Goal: Information Seeking & Learning: Learn about a topic

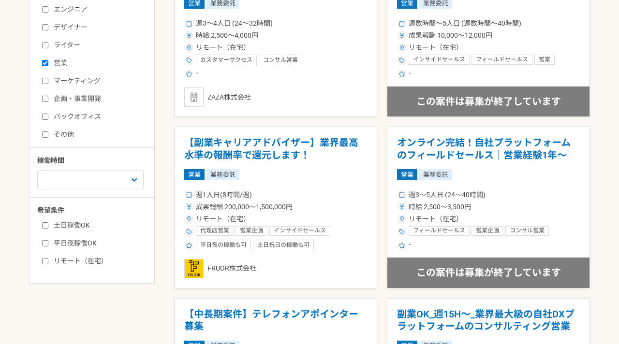
scroll to position [243, 0]
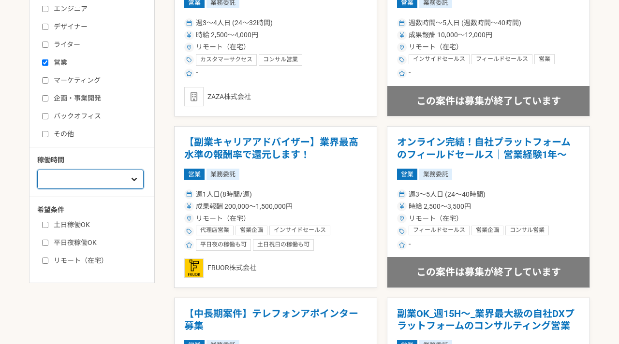
click at [112, 184] on select "週1人日（8時間）以下 週2人日（16時間）以下 週3人日（24時間）以下 週4人日（32時間）以下 週5人日（40時間）以下" at bounding box center [90, 179] width 106 height 19
click at [42, 228] on label "土日稼働OK" at bounding box center [97, 225] width 111 height 10
click at [42, 228] on input "土日稼働OK" at bounding box center [45, 225] width 6 height 6
checkbox input "true"
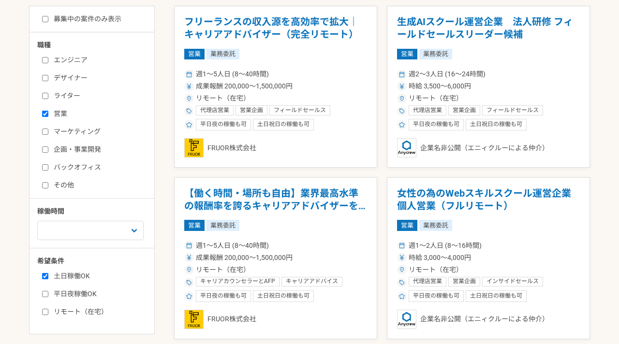
scroll to position [293, 0]
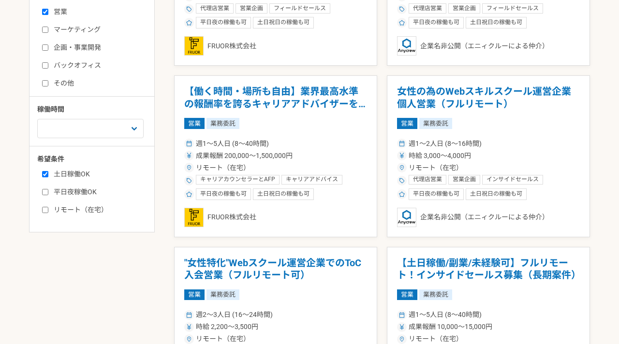
click at [45, 209] on input "リモート（在宅）" at bounding box center [45, 210] width 6 height 6
checkbox input "true"
click at [46, 192] on input "平日夜稼働OK" at bounding box center [45, 192] width 6 height 6
checkbox input "true"
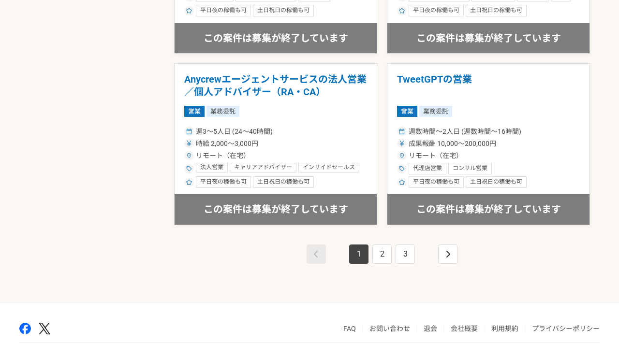
scroll to position [1719, 0]
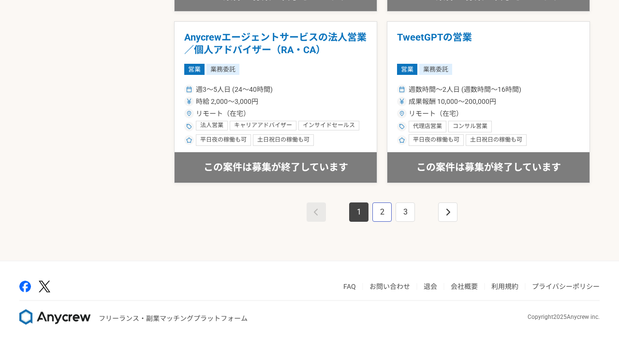
click at [384, 216] on link "2" at bounding box center [381, 212] width 19 height 19
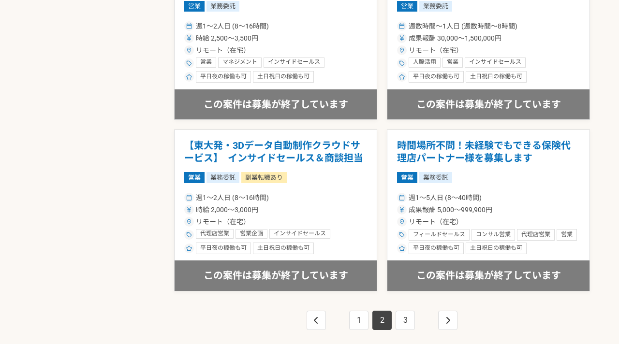
scroll to position [1719, 0]
